Goal: Task Accomplishment & Management: Use online tool/utility

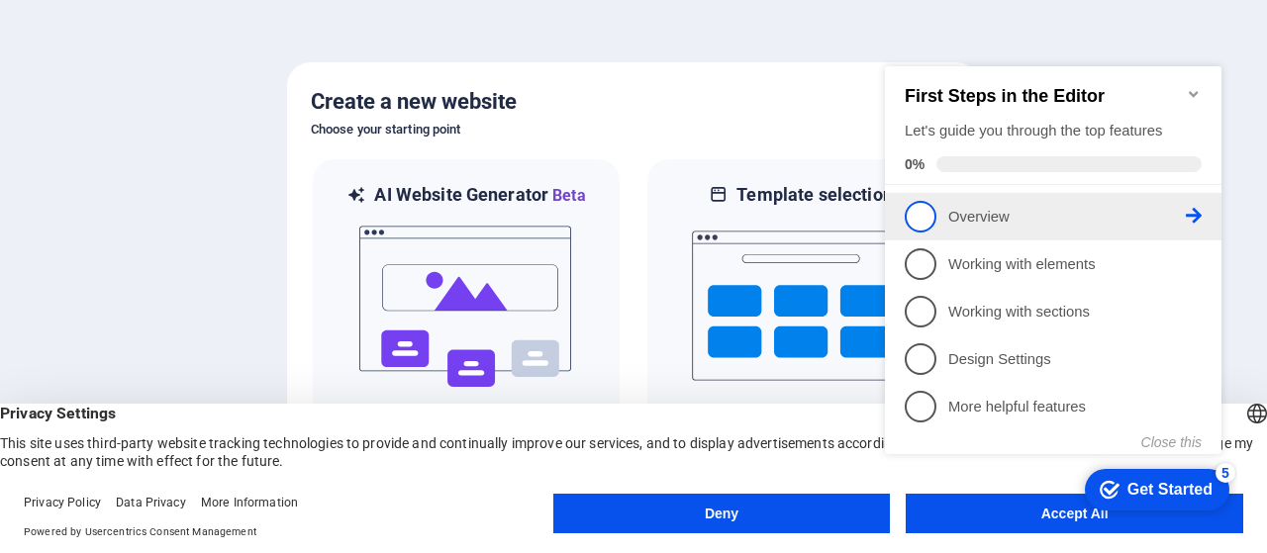
click at [924, 223] on span "1" at bounding box center [921, 217] width 32 height 32
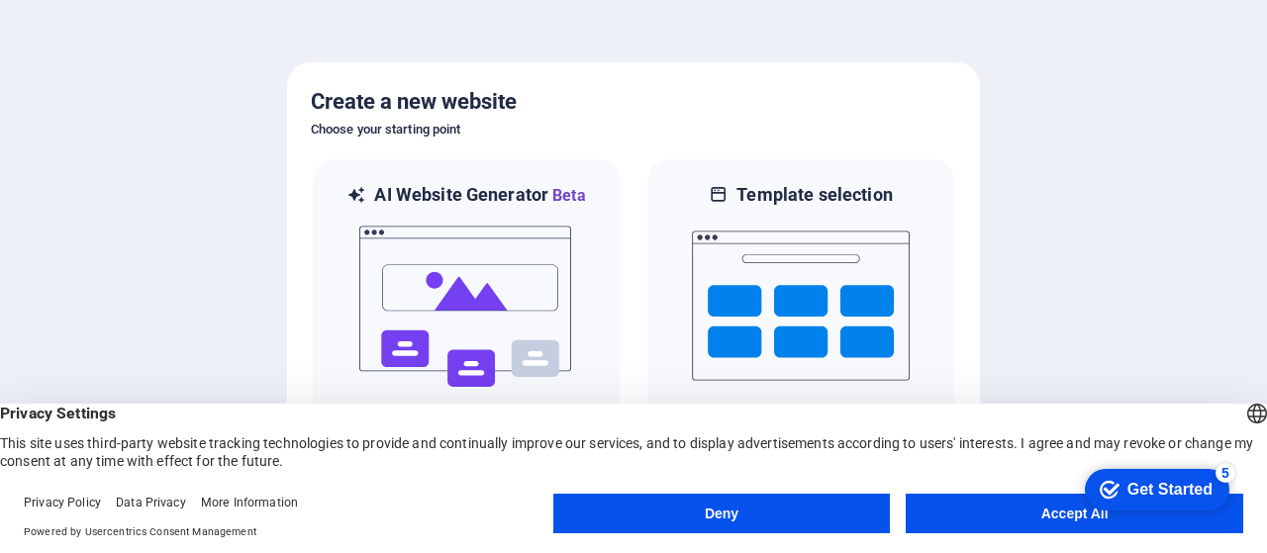
click at [982, 512] on button "Accept All" at bounding box center [1075, 514] width 338 height 40
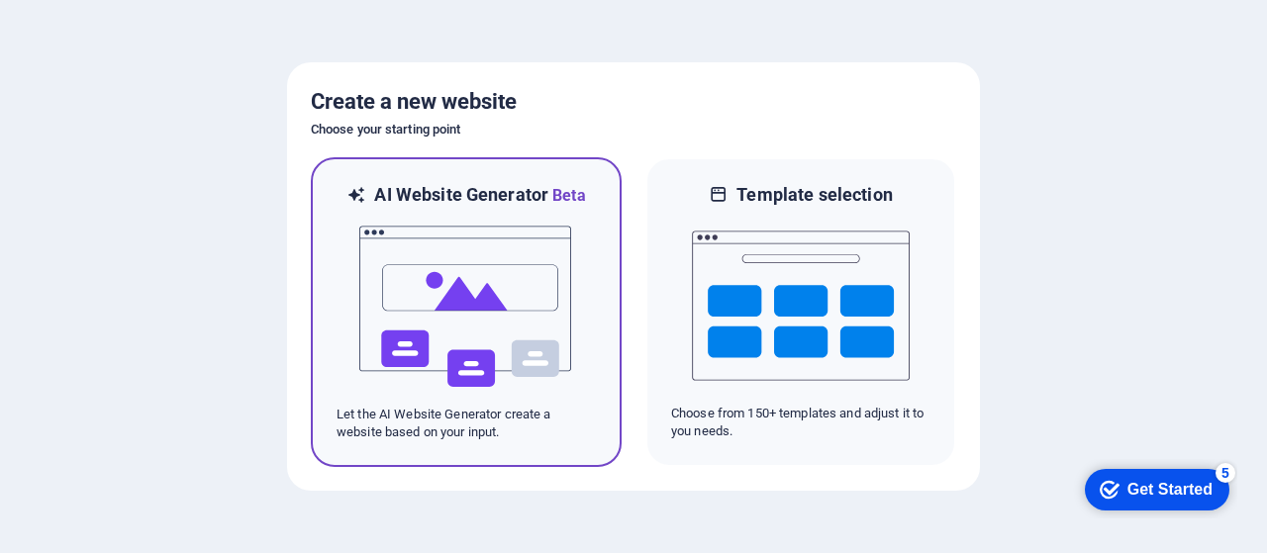
click at [440, 281] on img at bounding box center [466, 307] width 218 height 198
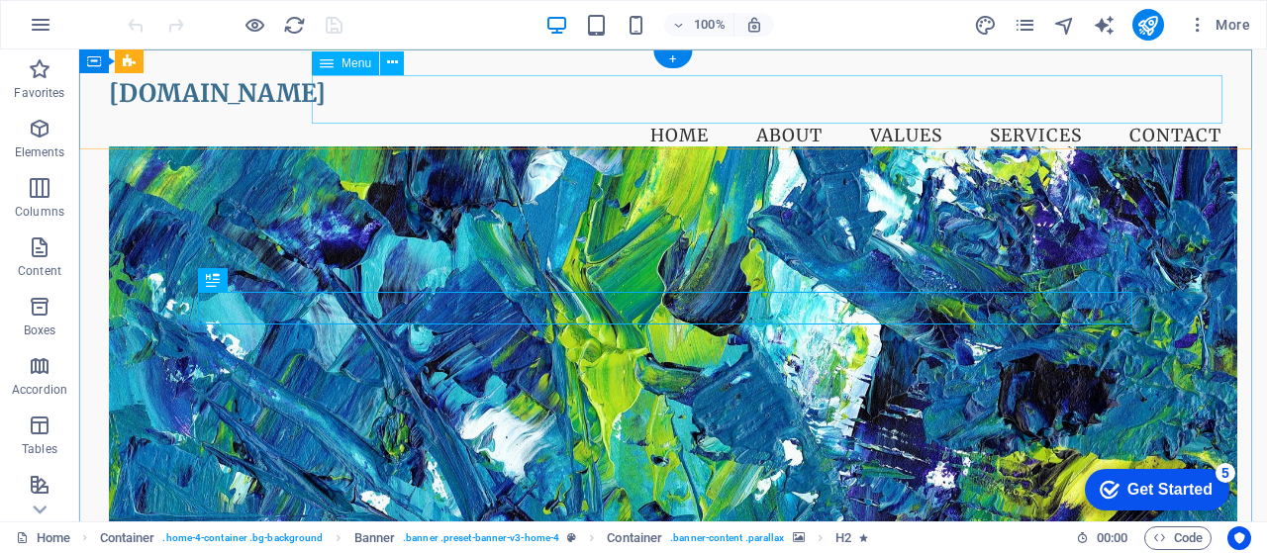
click at [891, 112] on nav "Home About Values Services Contact" at bounding box center [673, 136] width 1129 height 49
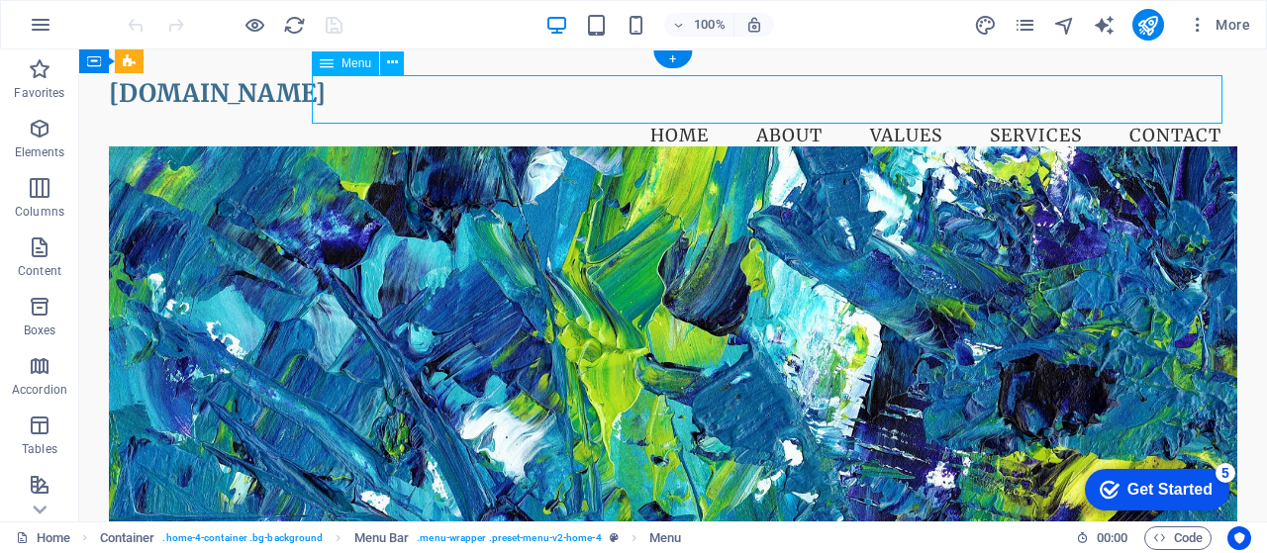
click at [999, 112] on nav "Home About Values Services Contact" at bounding box center [673, 136] width 1129 height 49
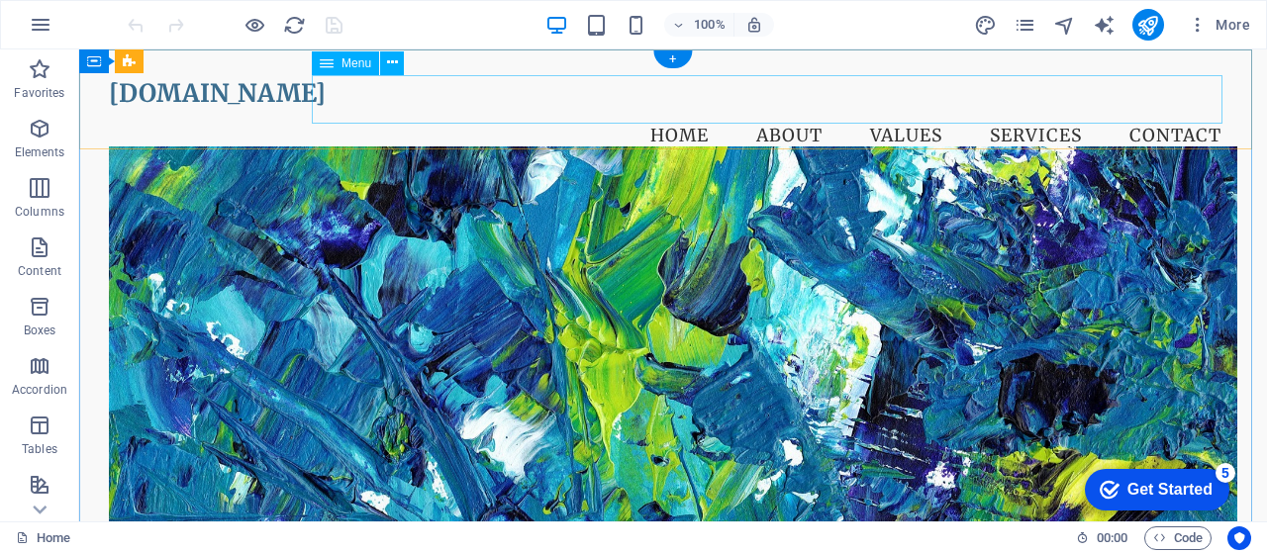
click at [893, 112] on nav "Home About Values Services Contact" at bounding box center [673, 136] width 1129 height 49
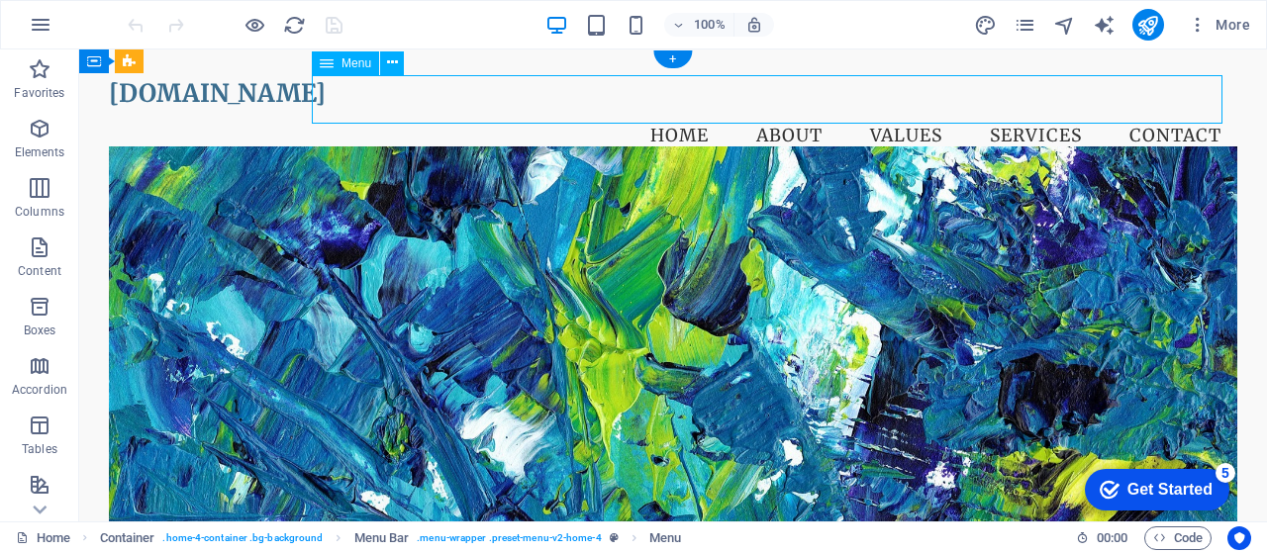
click at [768, 112] on nav "Home About Values Services Contact" at bounding box center [673, 136] width 1129 height 49
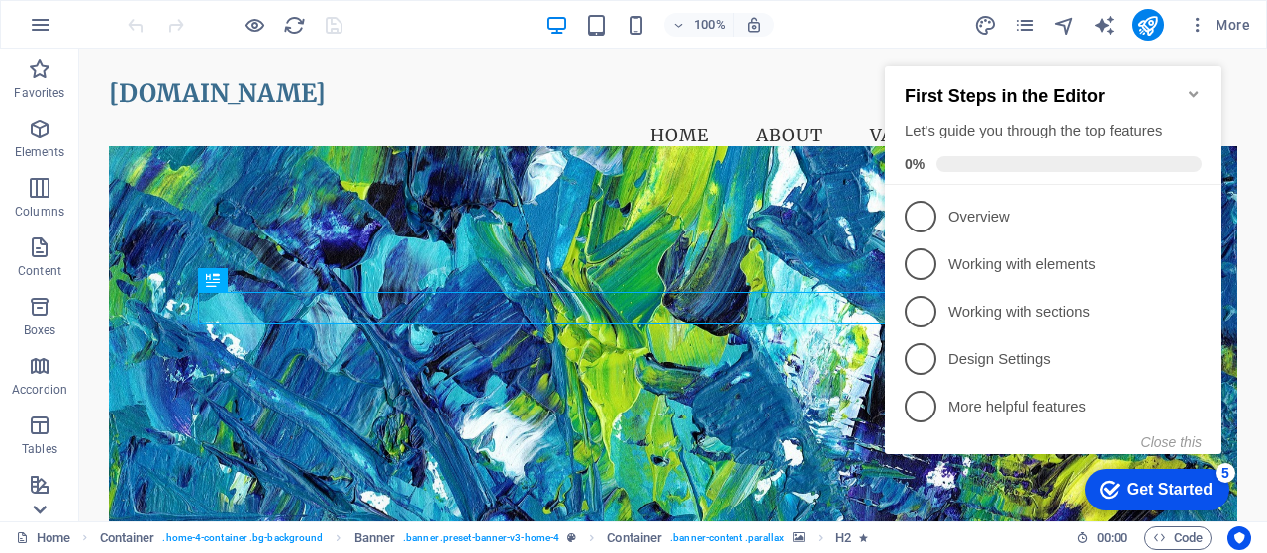
click at [39, 75] on icon at bounding box center [40, 62] width 28 height 28
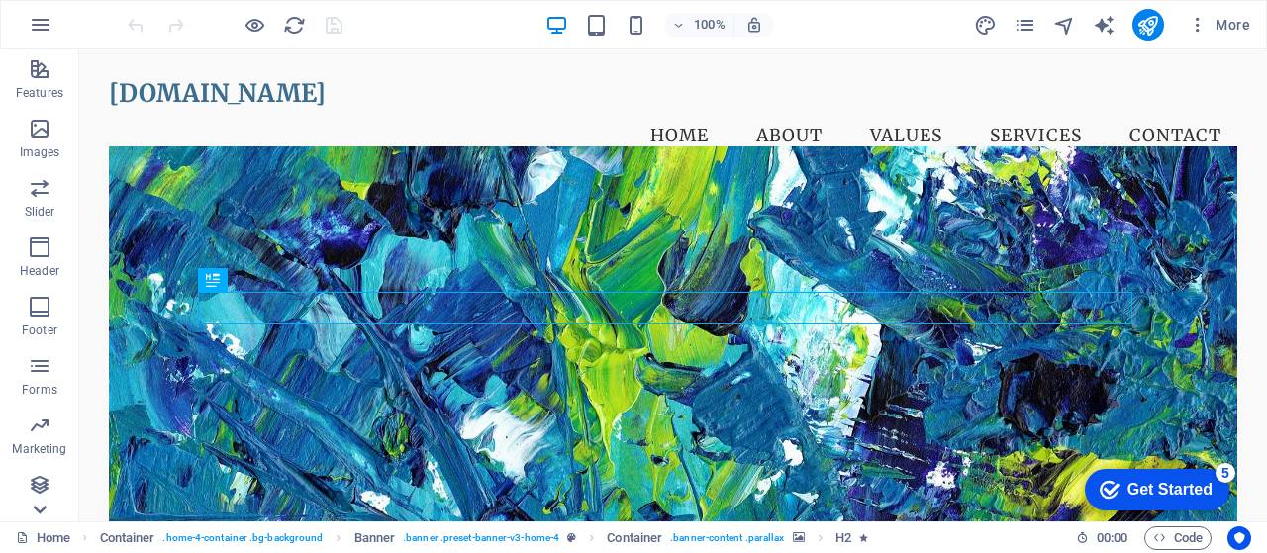
scroll to position [418, 0]
click at [1031, 16] on icon "pages" at bounding box center [1025, 25] width 23 height 23
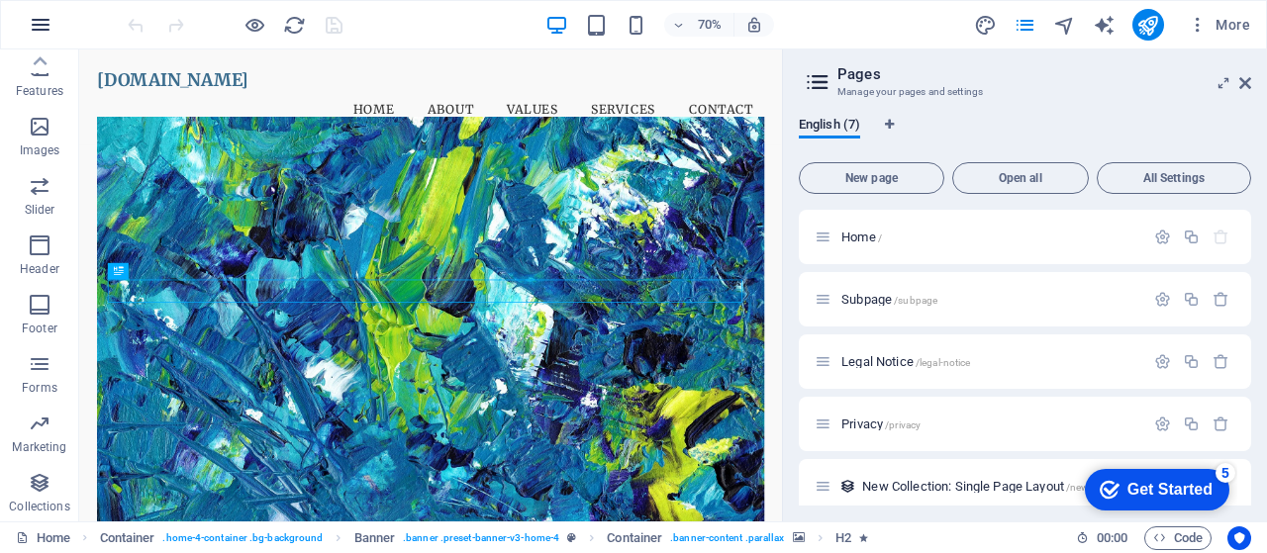
click at [50, 26] on icon "button" at bounding box center [41, 25] width 24 height 24
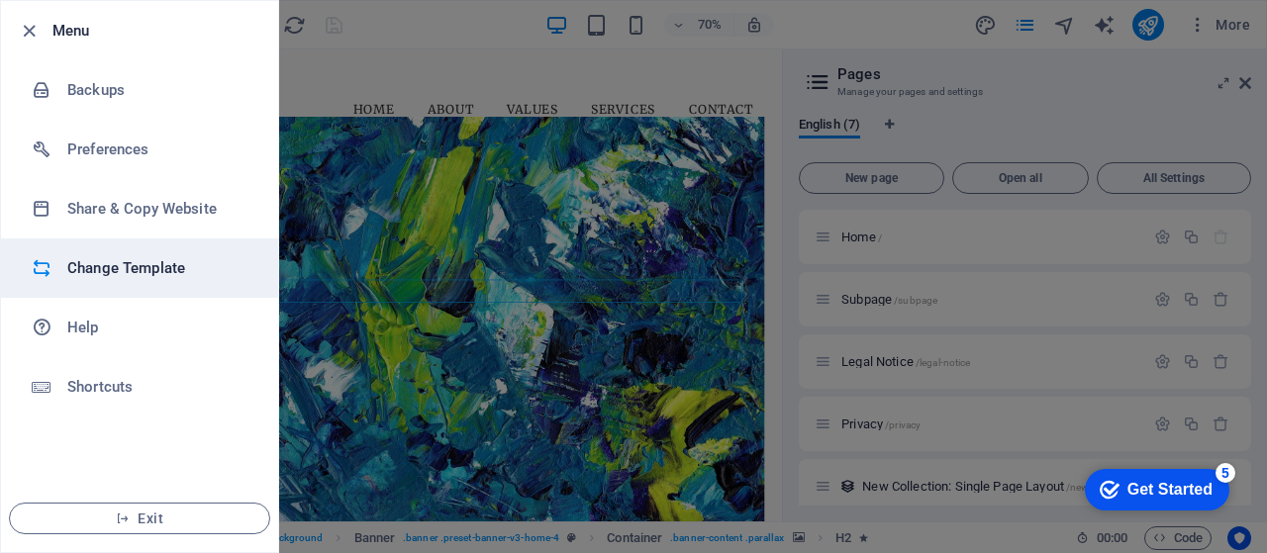
click at [145, 268] on h6 "Change Template" at bounding box center [158, 268] width 183 height 24
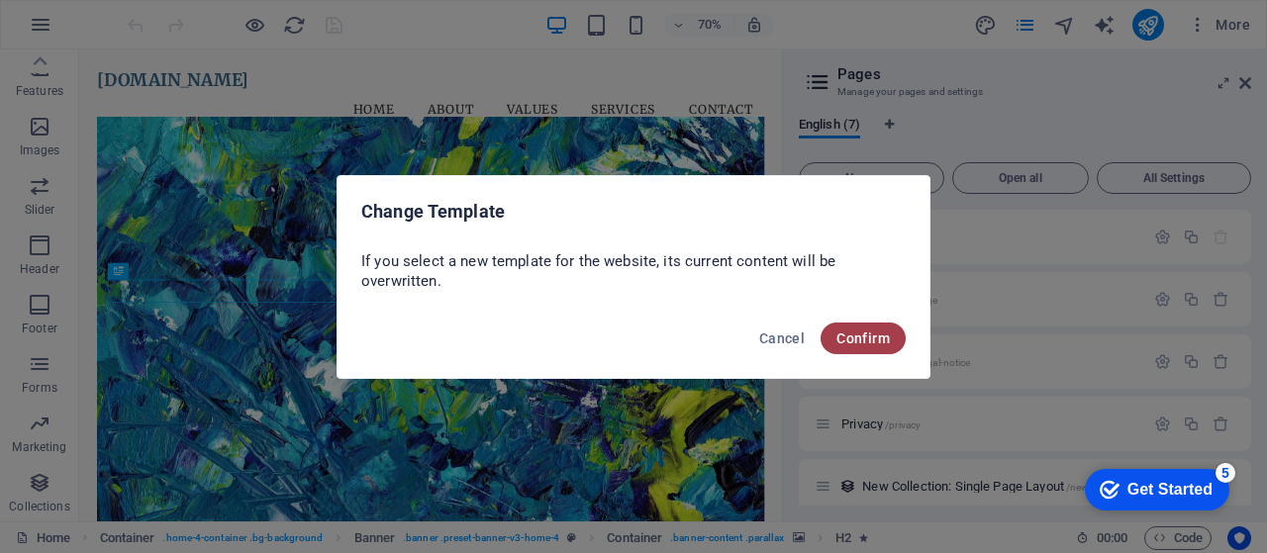
click at [873, 335] on span "Confirm" at bounding box center [863, 339] width 53 height 16
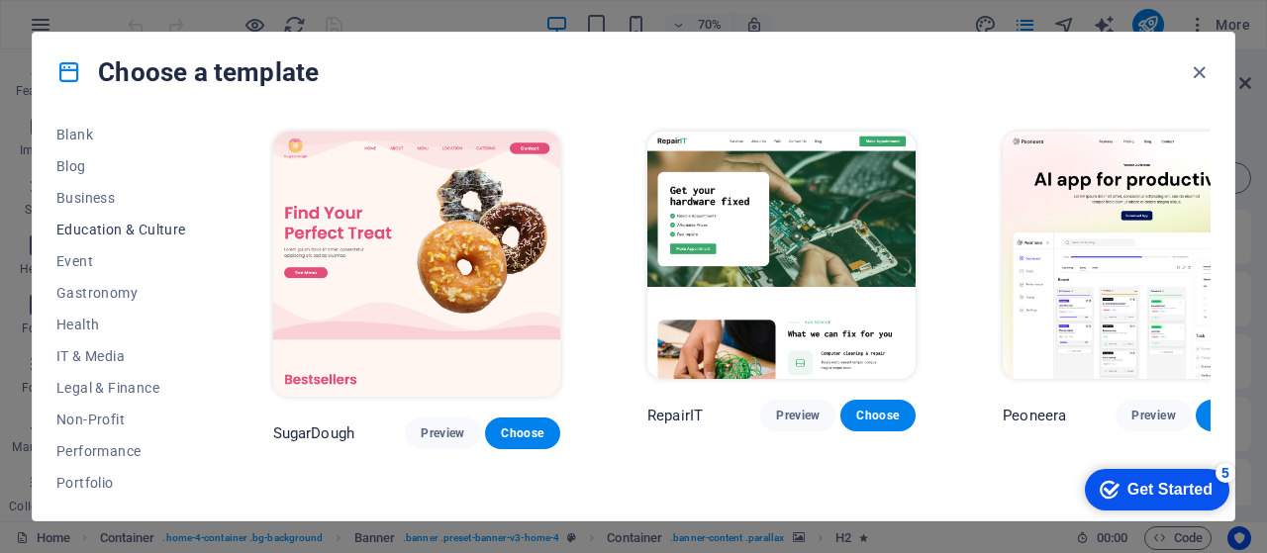
scroll to position [263, 0]
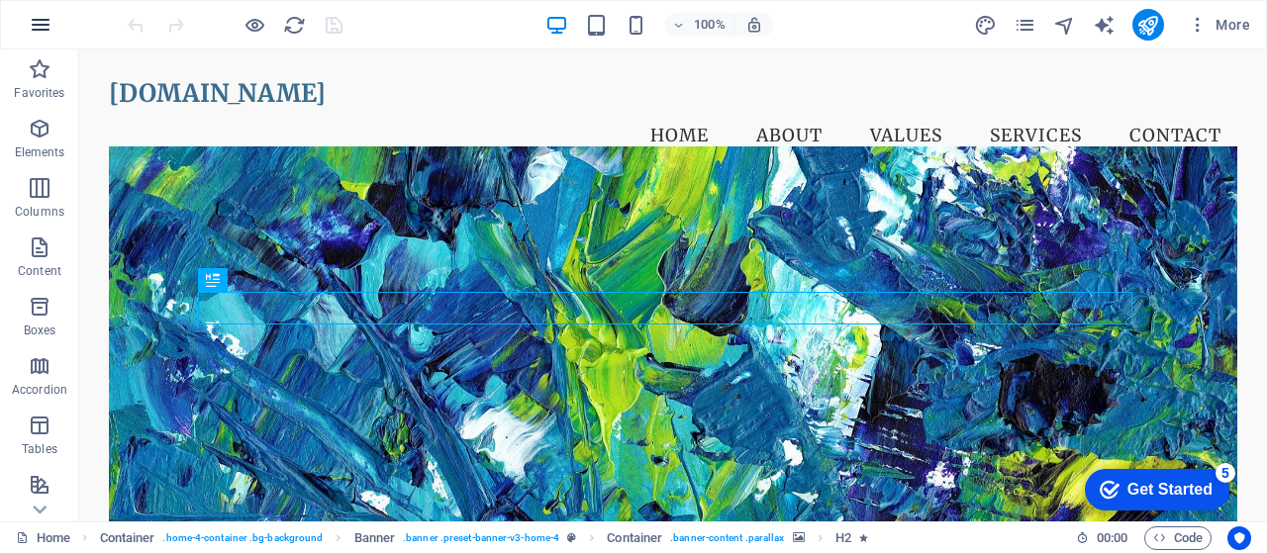
click at [45, 11] on button "button" at bounding box center [41, 25] width 48 height 48
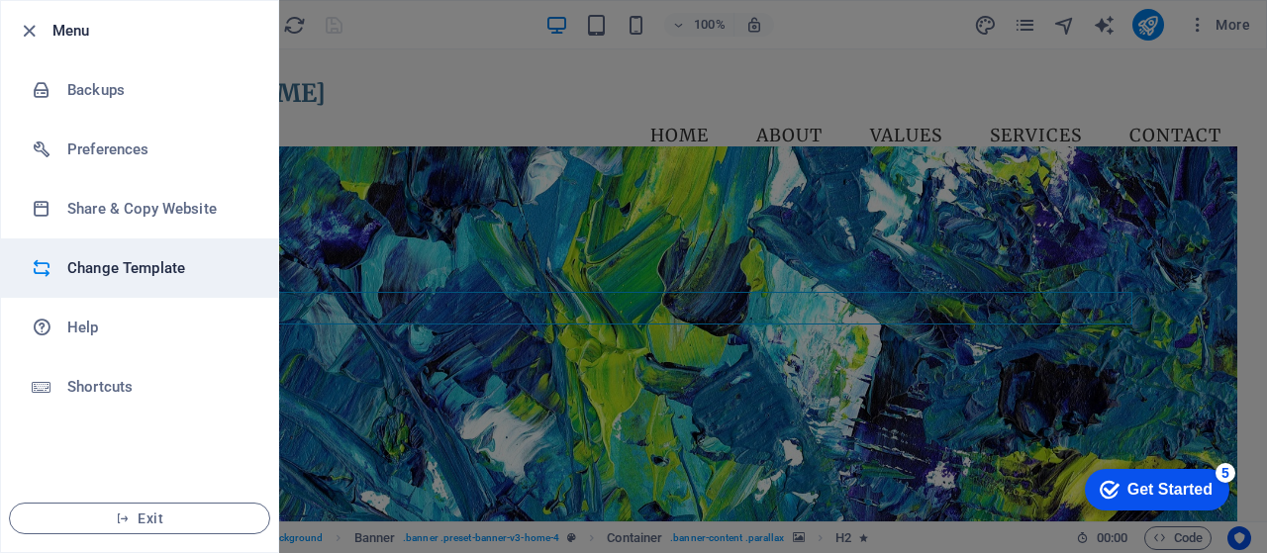
click at [151, 273] on h6 "Change Template" at bounding box center [158, 268] width 183 height 24
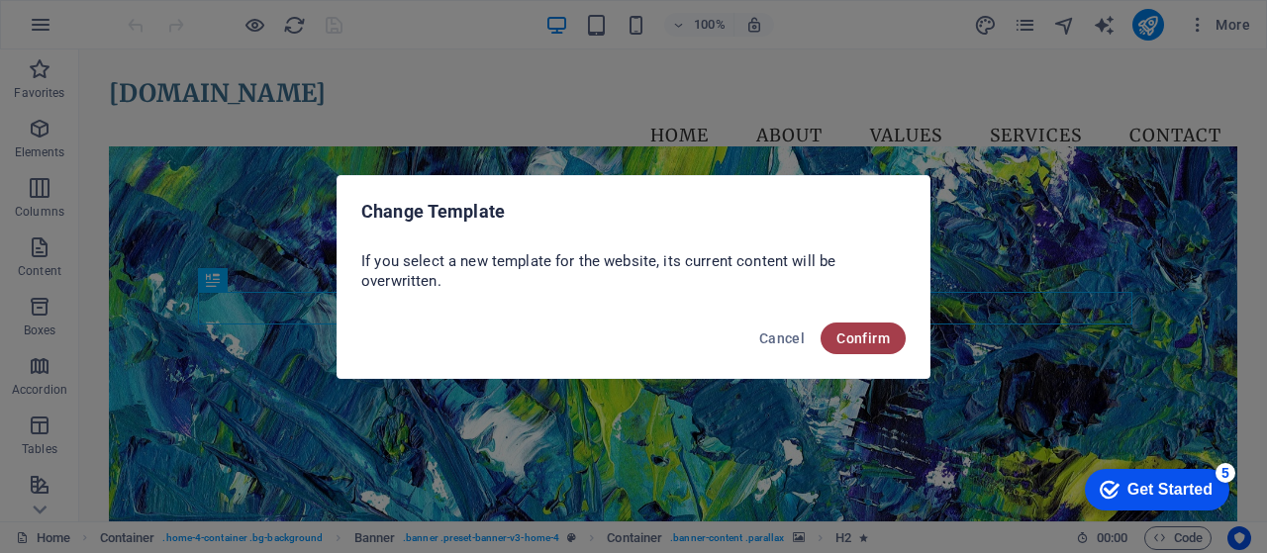
click at [867, 337] on span "Confirm" at bounding box center [863, 339] width 53 height 16
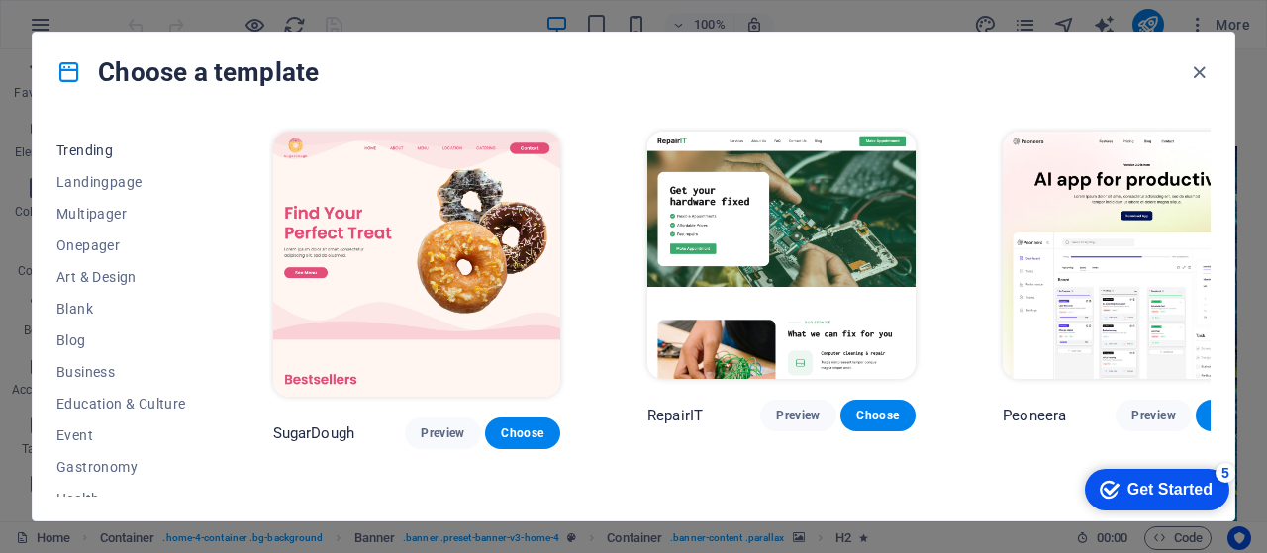
scroll to position [99, 0]
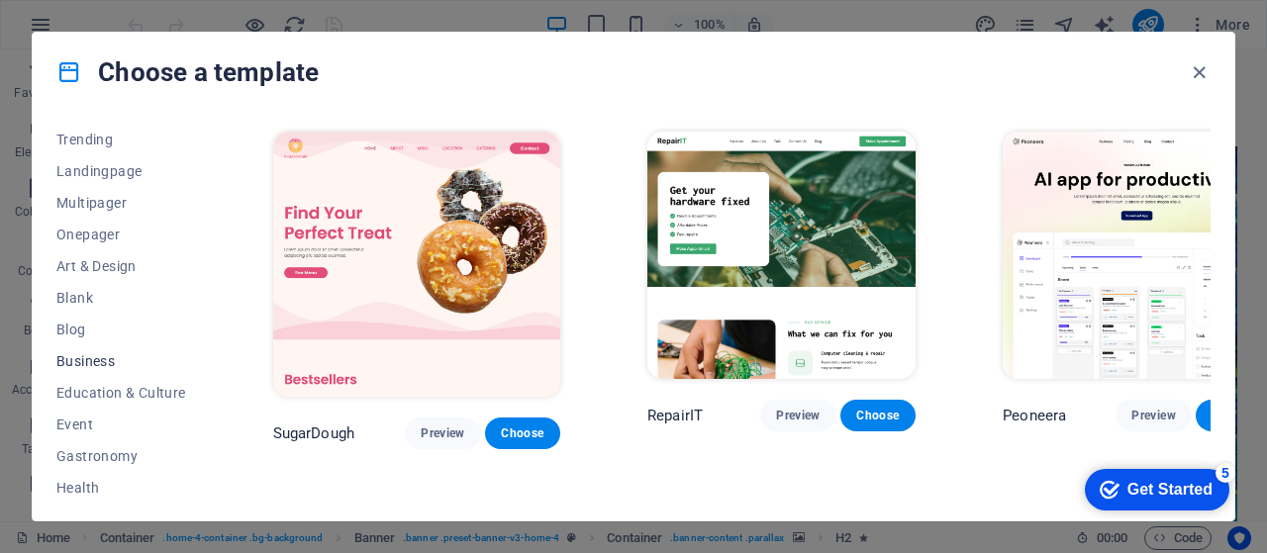
click at [115, 354] on span "Business" at bounding box center [121, 361] width 130 height 16
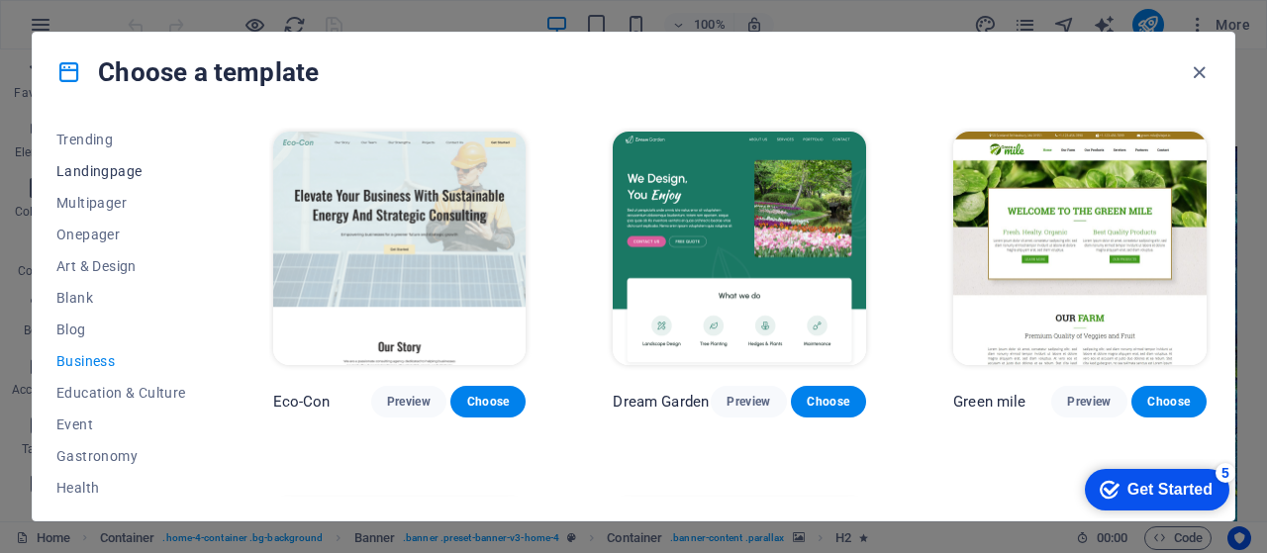
click at [99, 164] on span "Landingpage" at bounding box center [121, 171] width 130 height 16
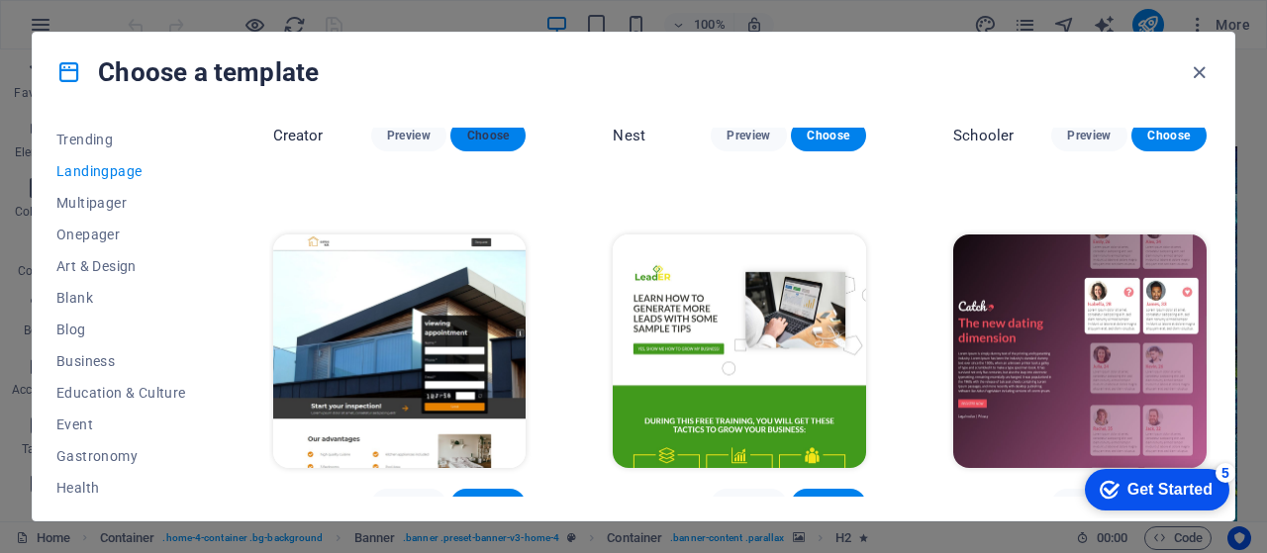
scroll to position [2112, 0]
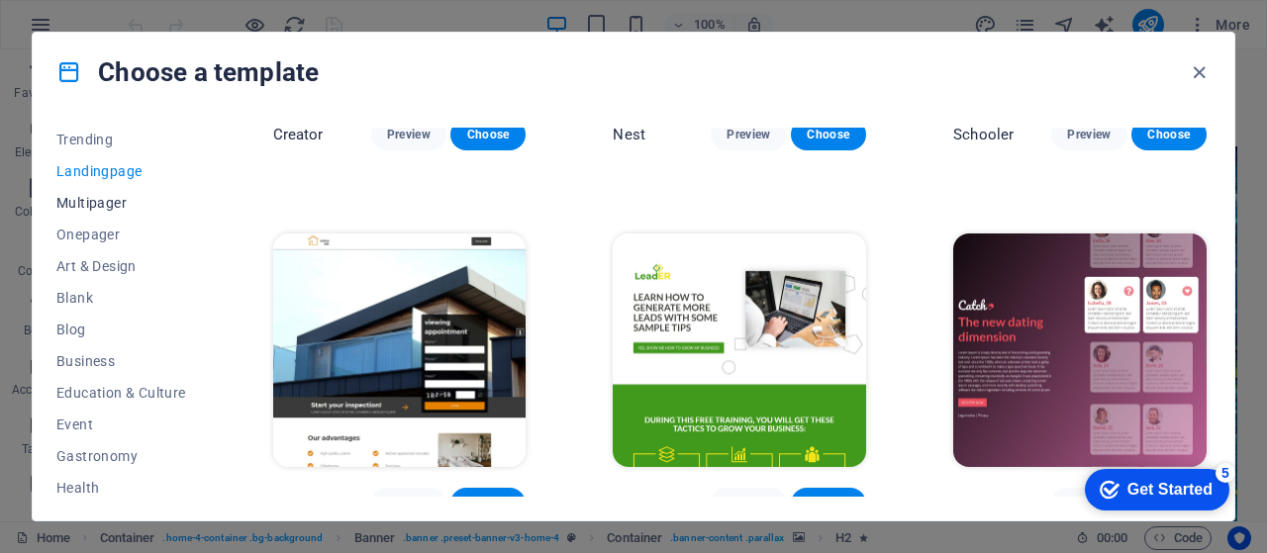
click at [60, 193] on button "Multipager" at bounding box center [121, 203] width 130 height 32
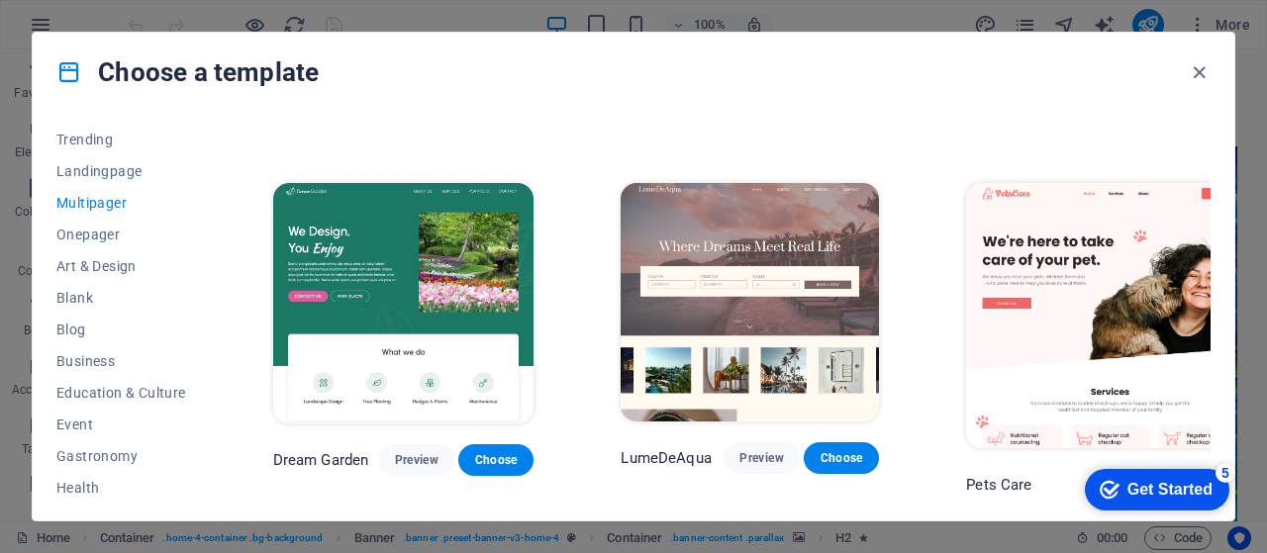
scroll to position [1485, 0]
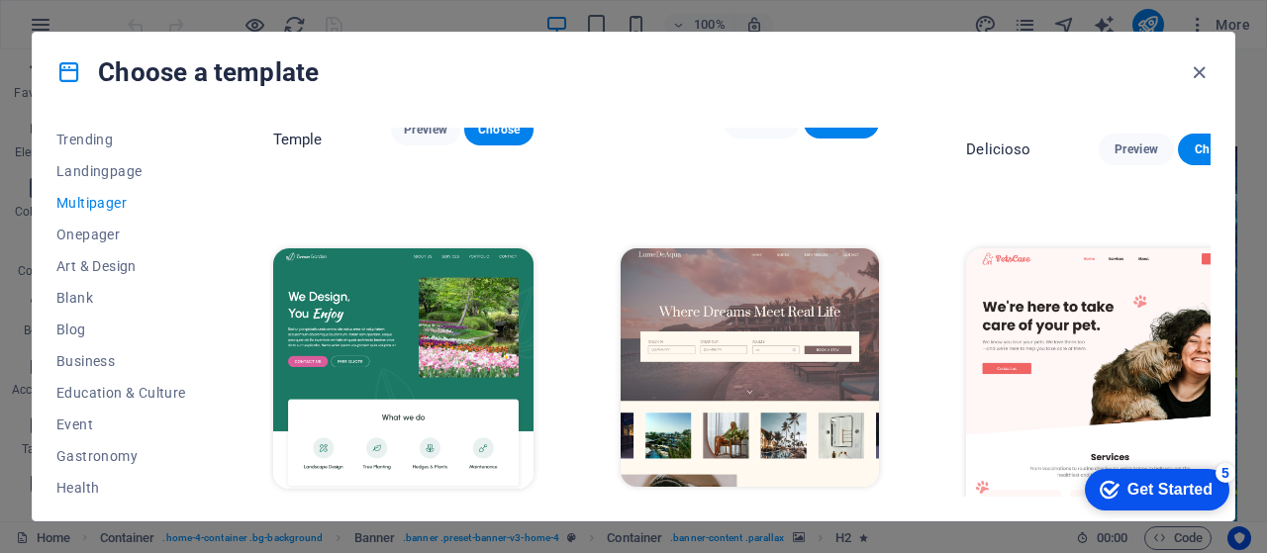
click at [742, 516] on span "Preview" at bounding box center [761, 524] width 44 height 16
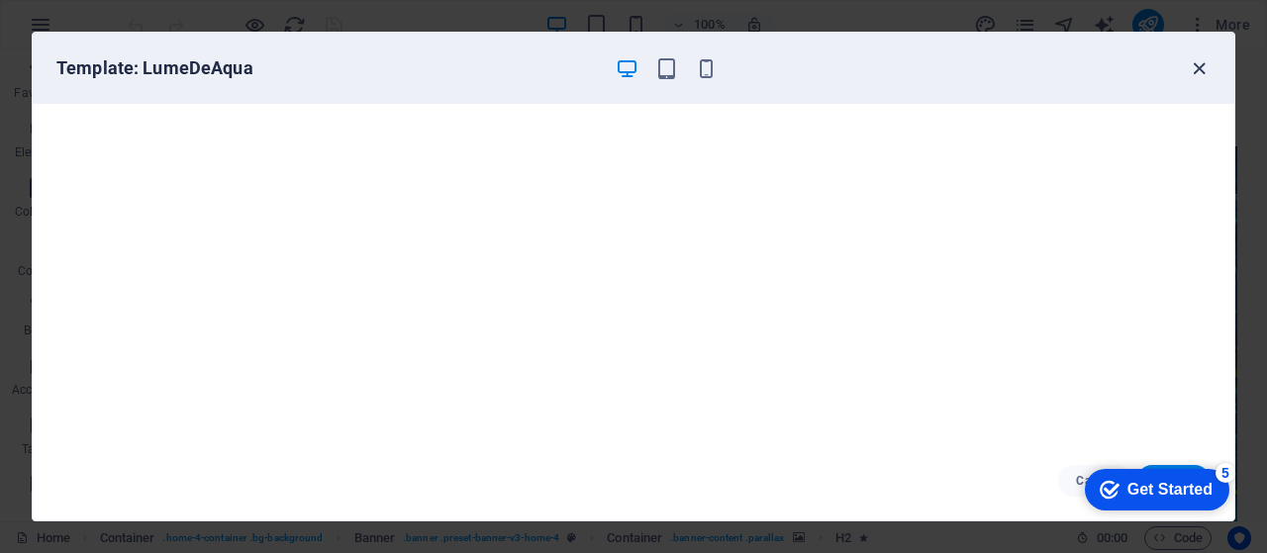
click at [1200, 71] on icon "button" at bounding box center [1199, 68] width 23 height 23
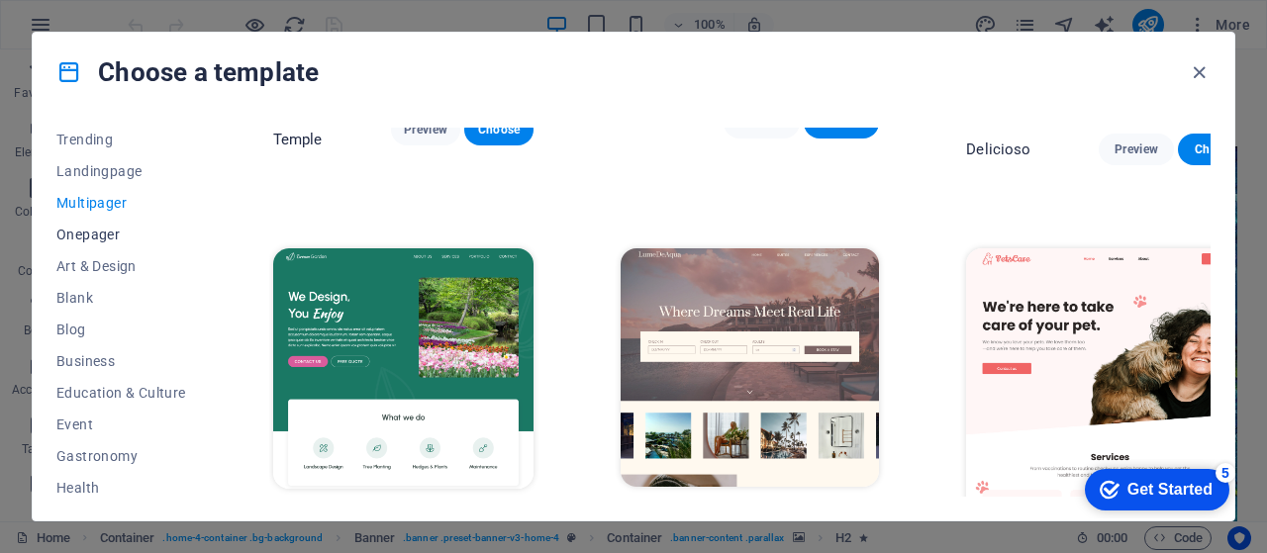
click at [123, 235] on span "Onepager" at bounding box center [121, 235] width 130 height 16
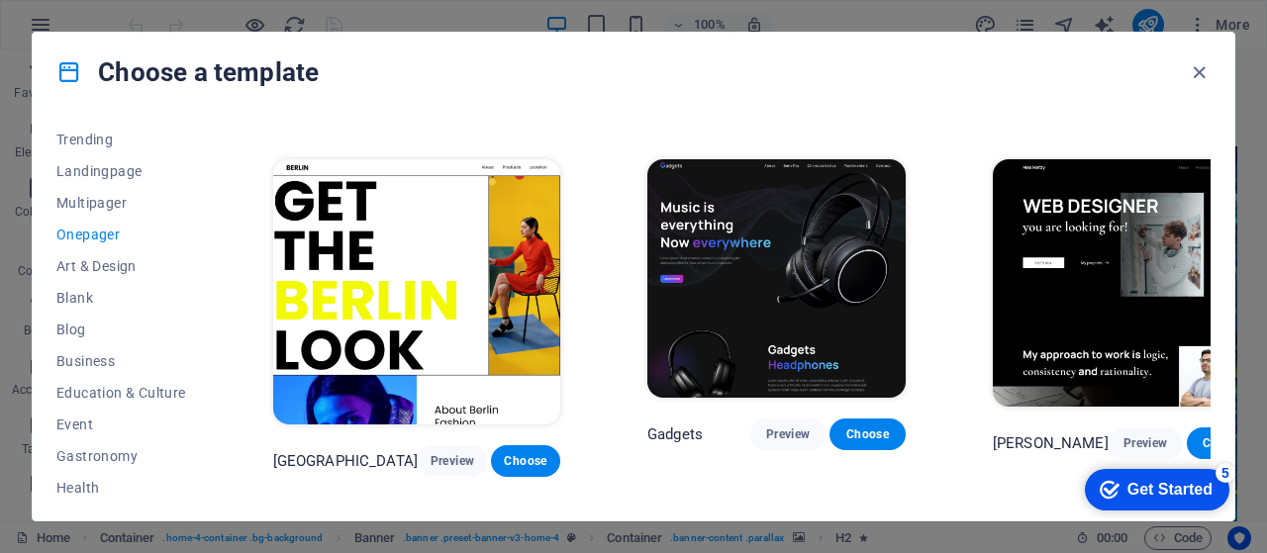
scroll to position [1584, 0]
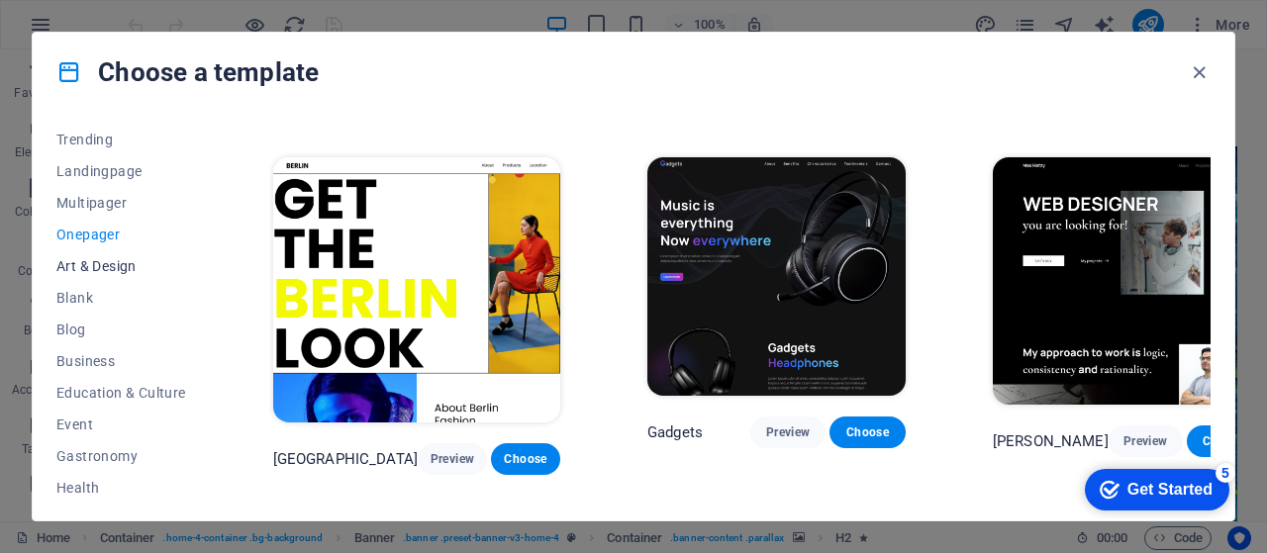
click at [86, 258] on span "Art & Design" at bounding box center [121, 266] width 130 height 16
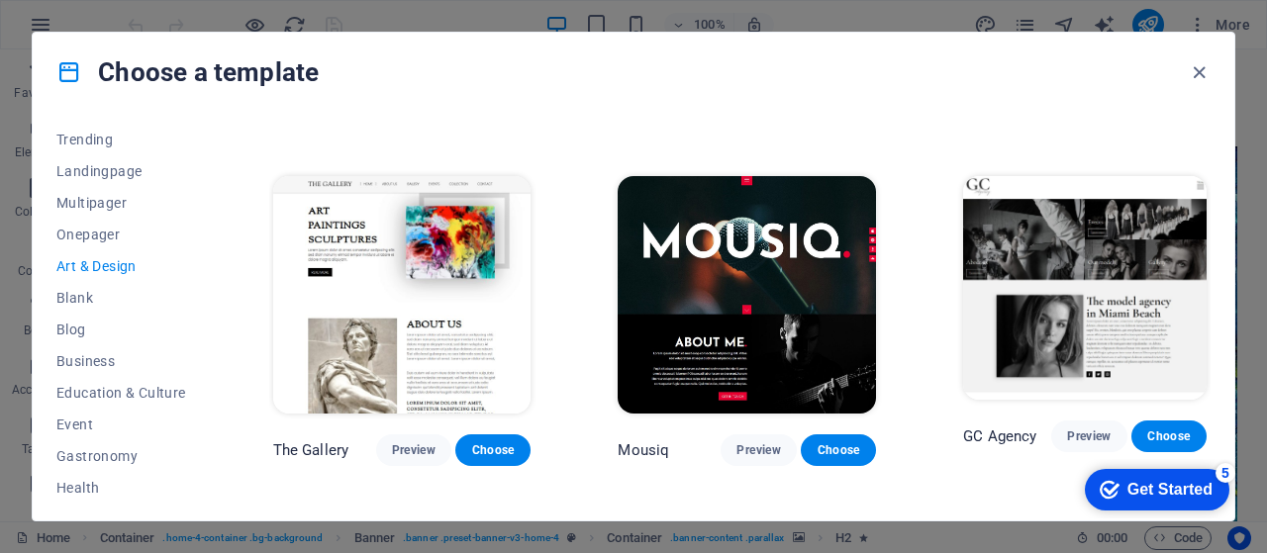
scroll to position [761, 0]
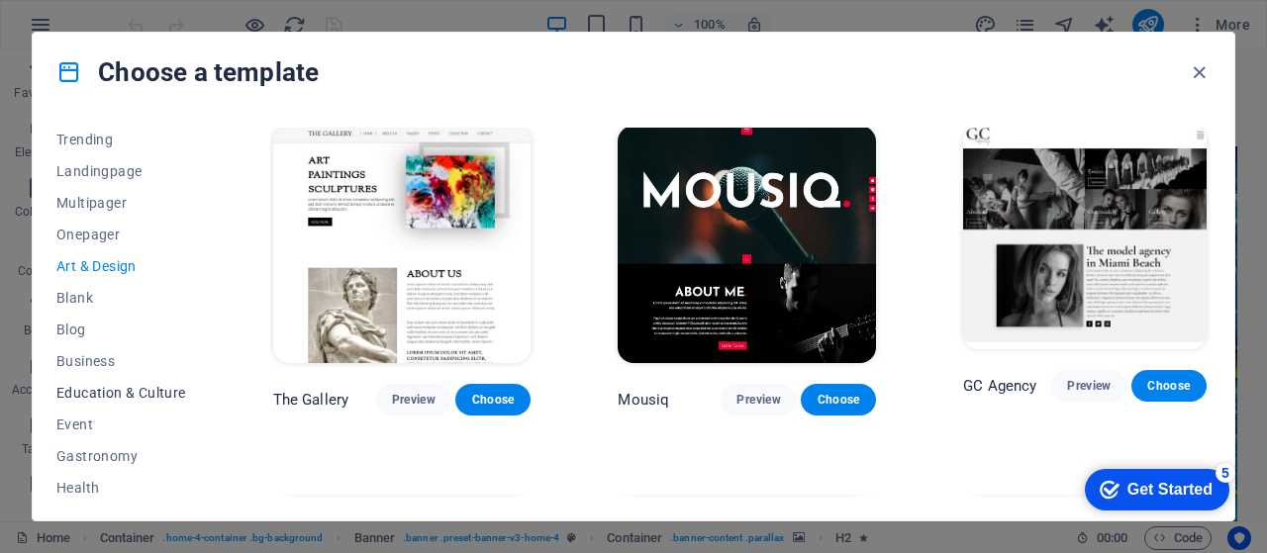
click at [75, 393] on span "Education & Culture" at bounding box center [121, 393] width 130 height 16
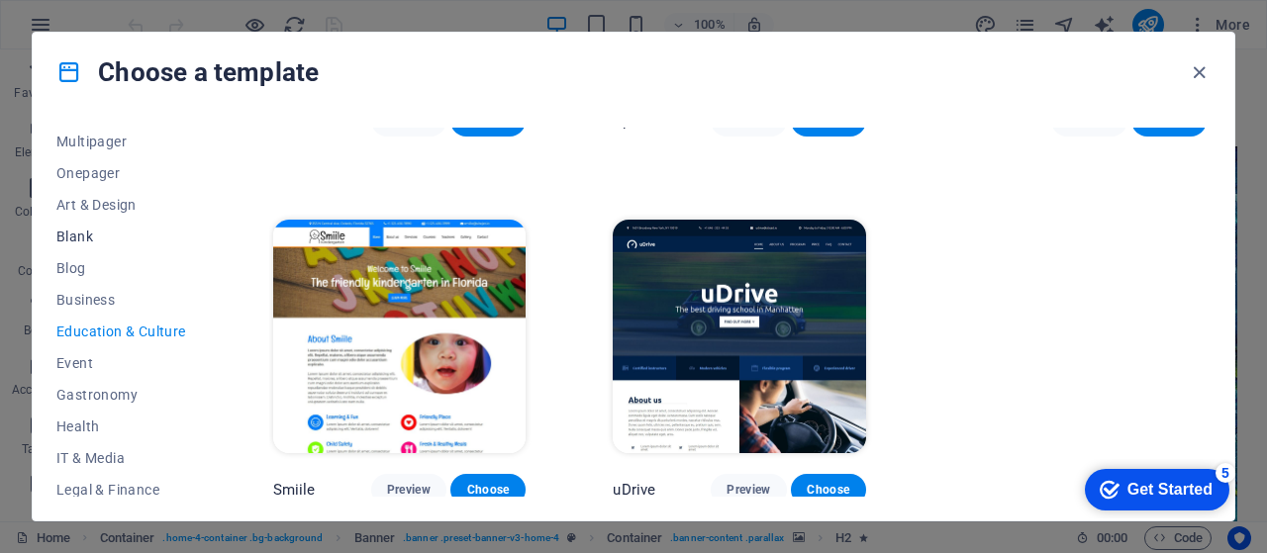
scroll to position [164, 0]
click at [87, 292] on span "Business" at bounding box center [121, 296] width 130 height 16
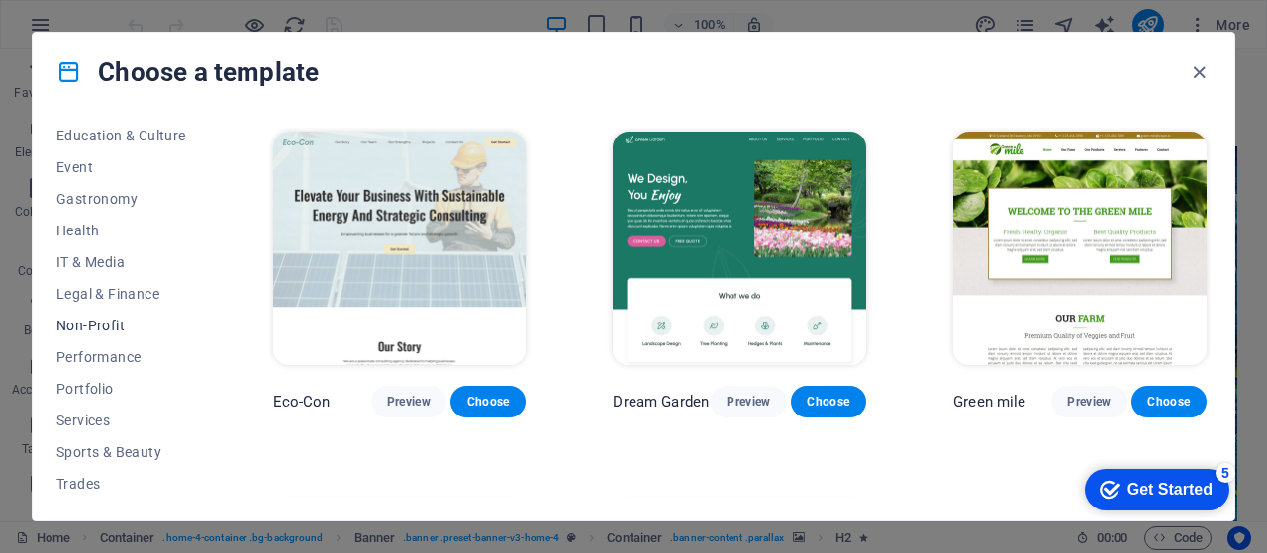
scroll to position [362, 0]
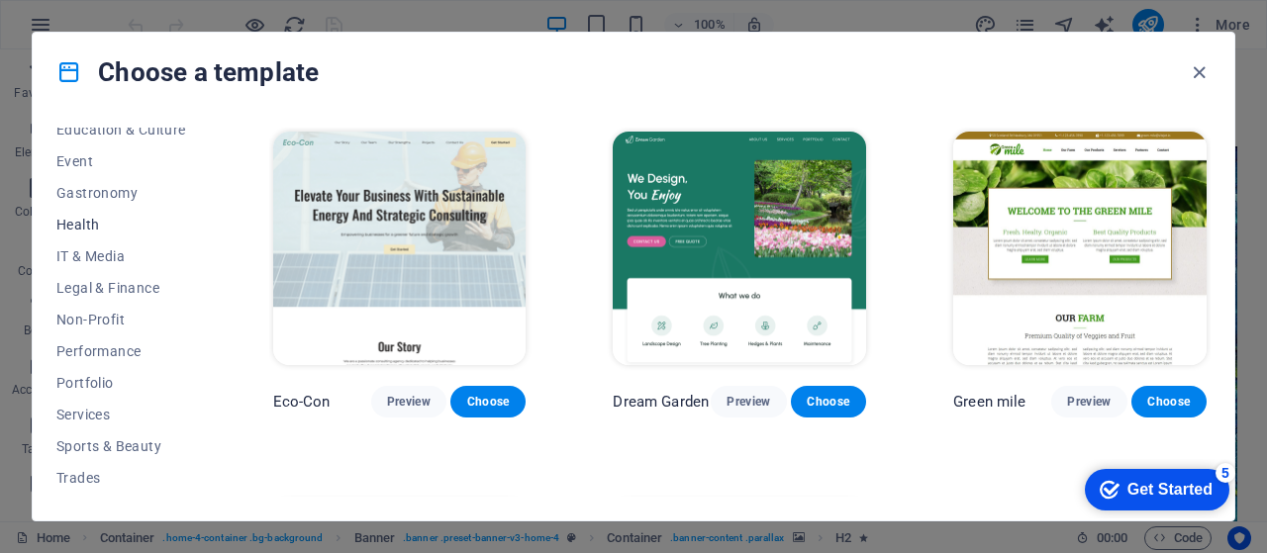
click at [77, 217] on span "Health" at bounding box center [121, 225] width 130 height 16
